Goal: Register for event/course

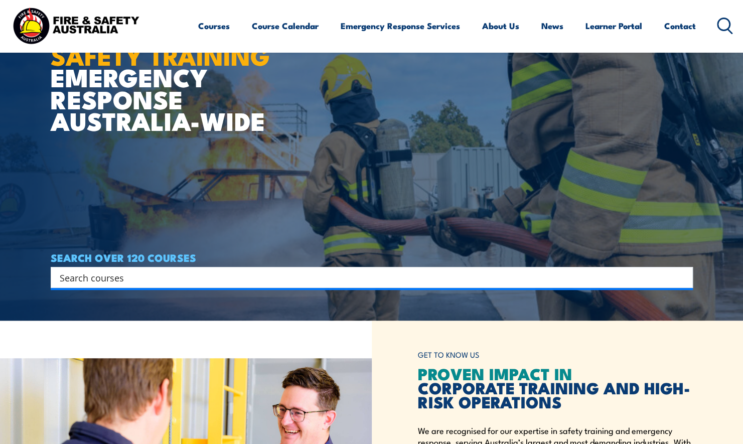
scroll to position [201, 0]
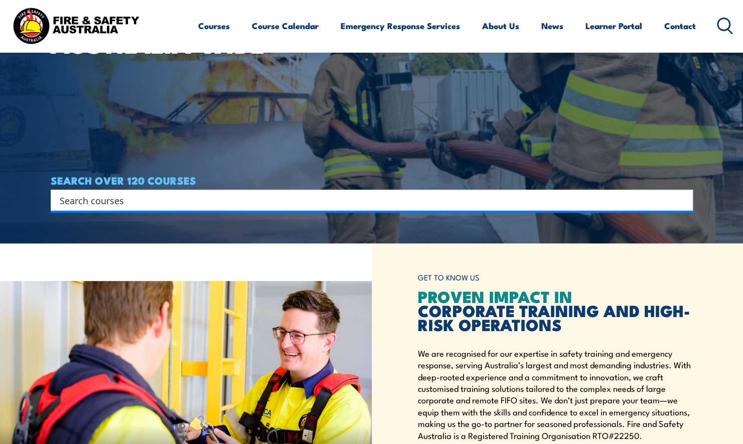
click at [184, 200] on input "Search input" at bounding box center [365, 200] width 611 height 15
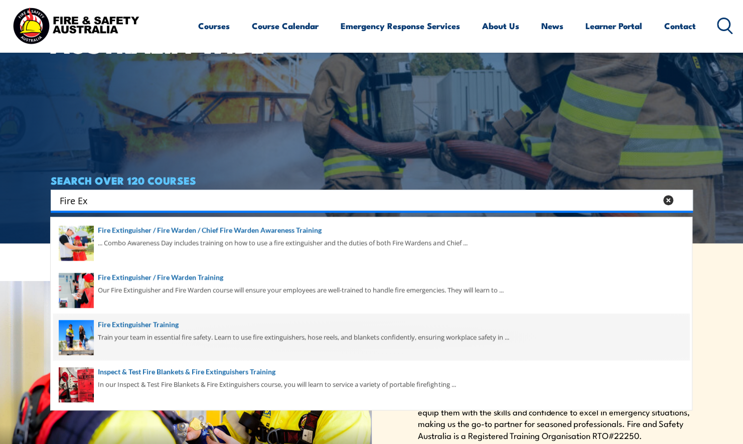
type input "Fire Ex"
click at [187, 347] on span at bounding box center [371, 336] width 636 height 47
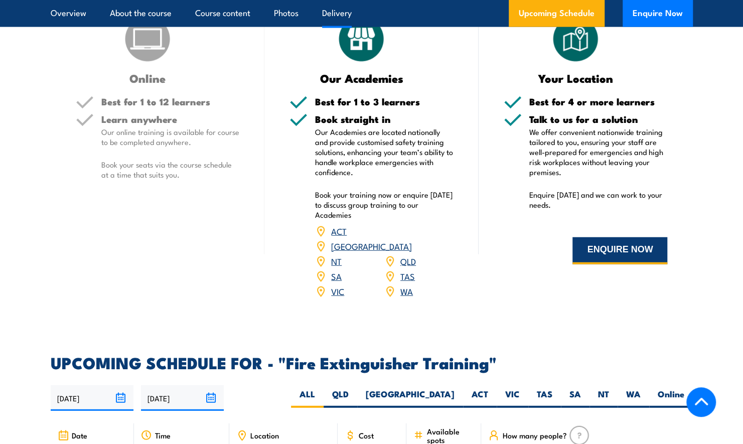
scroll to position [1354, 0]
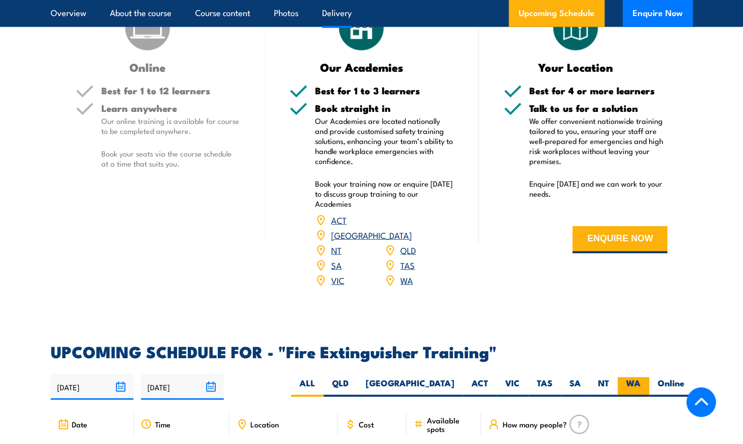
click at [637, 377] on label "WA" at bounding box center [633, 387] width 32 height 20
click at [640, 377] on input "WA" at bounding box center [643, 380] width 7 height 7
radio input "true"
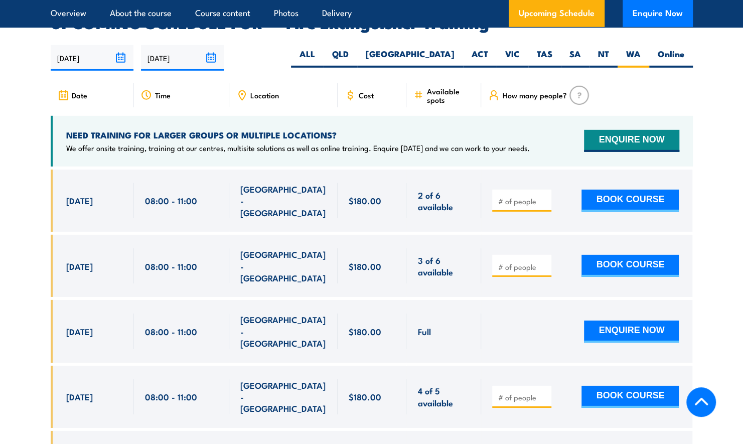
scroll to position [1683, 0]
click at [728, 314] on section "UPCOMING SCHEDULE FOR - "Fire Extinguisher Training" 27/08/2025 23/02/2026" at bounding box center [371, 392] width 743 height 754
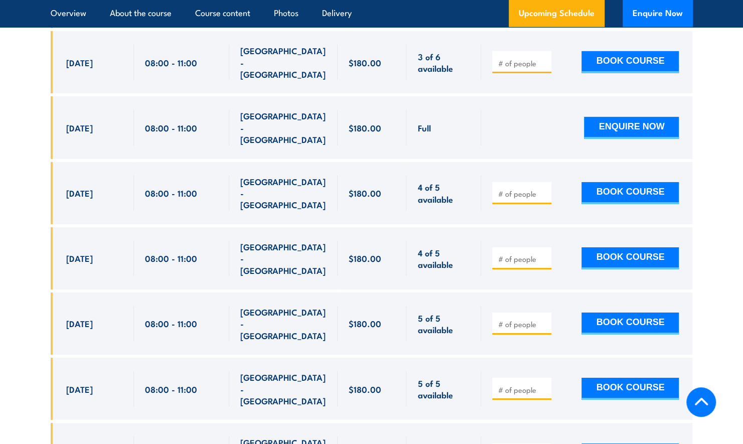
scroll to position [1783, 0]
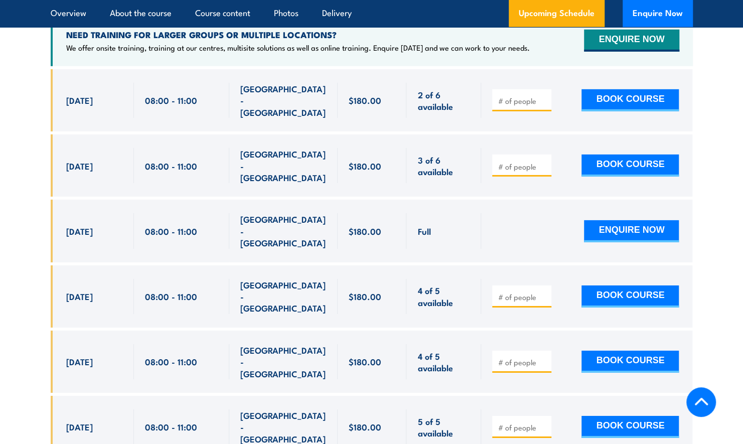
click at [701, 140] on section "UPCOMING SCHEDULE FOR - "Fire Extinguisher Training" 27/08/2025 23/02/2026" at bounding box center [371, 292] width 743 height 754
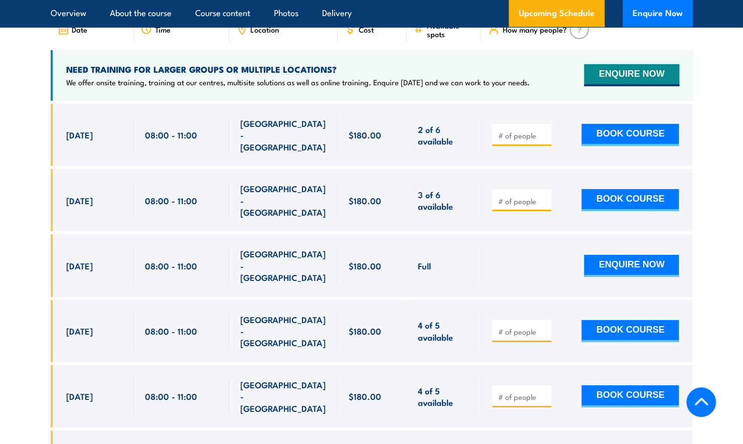
scroll to position [1733, 0]
